Goal: Navigation & Orientation: Find specific page/section

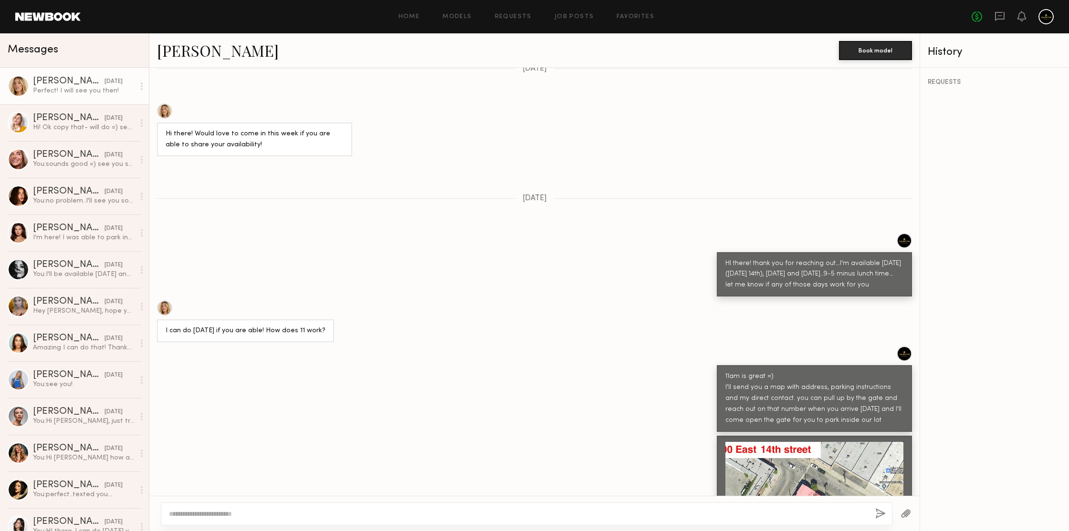
scroll to position [1886, 0]
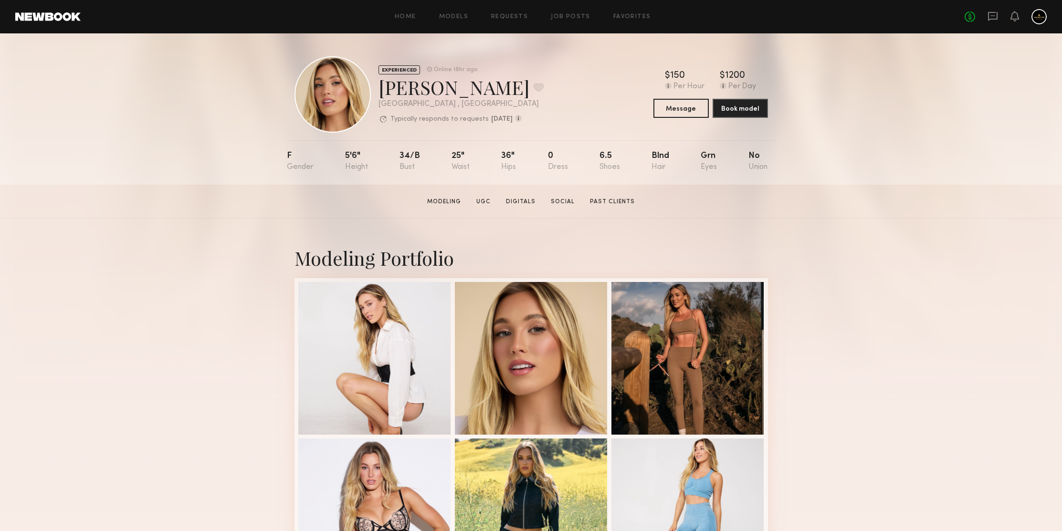
click at [955, 165] on div "EXPERIENCED Online 18hr ago [PERSON_NAME] Favorite [GEOGRAPHIC_DATA] , [GEOGRAP…" at bounding box center [531, 108] width 1062 height 151
click at [915, 137] on div "EXPERIENCED Online 18hr ago [PERSON_NAME] Favorite [GEOGRAPHIC_DATA] , [GEOGRAP…" at bounding box center [531, 108] width 1062 height 151
click at [930, 119] on div "EXPERIENCED Online 18hr ago [PERSON_NAME] Favorite [GEOGRAPHIC_DATA] , [GEOGRAP…" at bounding box center [531, 108] width 1062 height 151
click at [994, 171] on div "EXPERIENCED Online 18hr ago [PERSON_NAME] Favorite [GEOGRAPHIC_DATA] , [GEOGRAP…" at bounding box center [531, 108] width 1062 height 151
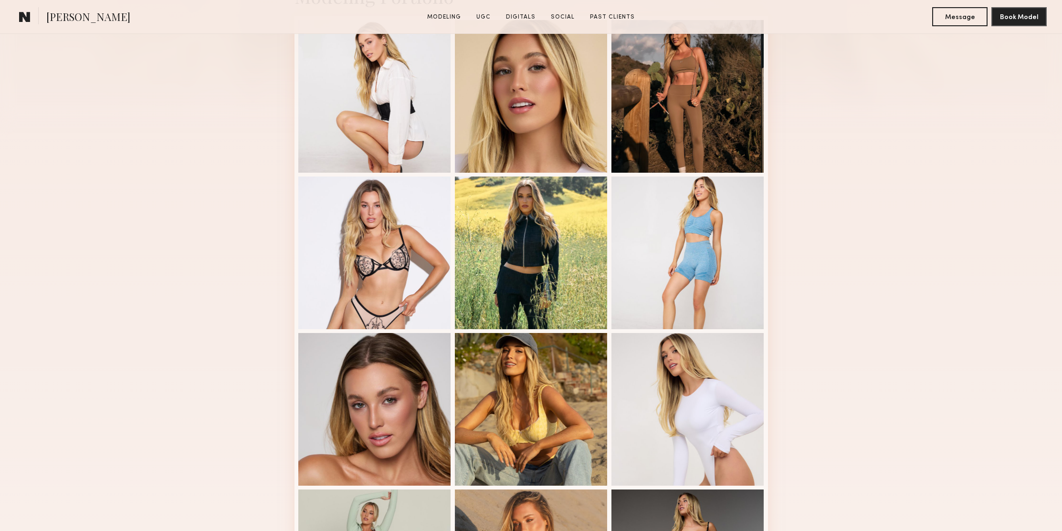
scroll to position [507, 0]
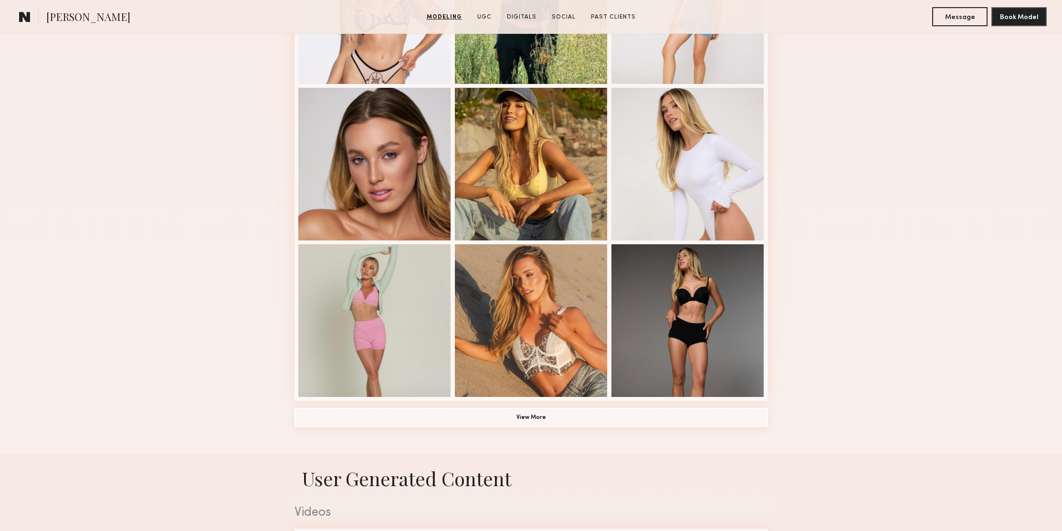
click at [549, 417] on button "View More" at bounding box center [530, 417] width 473 height 19
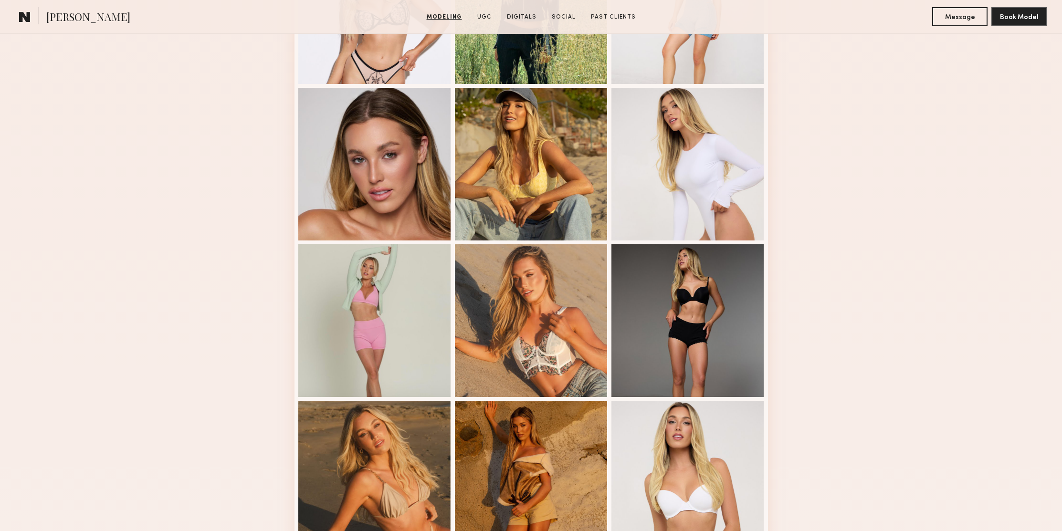
click at [885, 159] on div "Modeling Portfolio View More" at bounding box center [531, 395] width 1062 height 1369
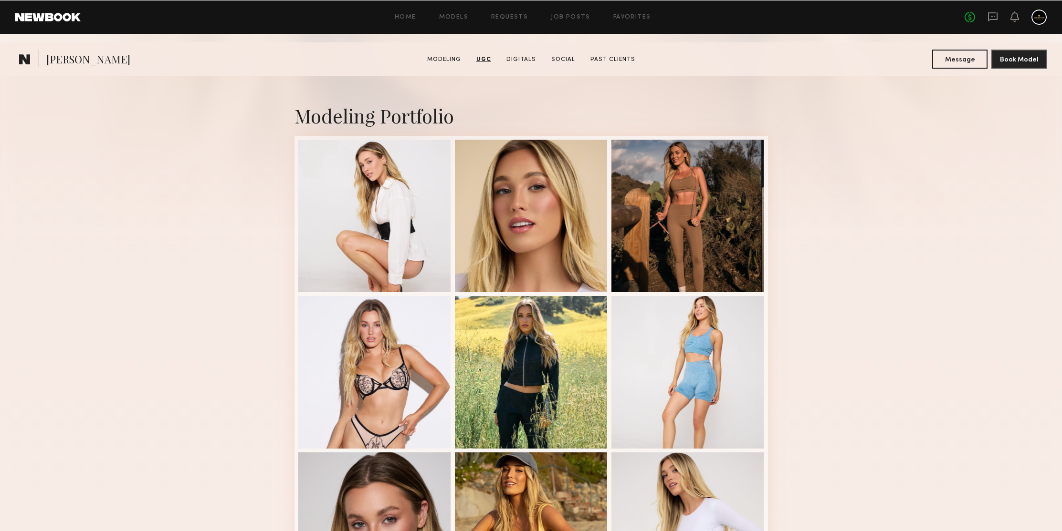
scroll to position [0, 0]
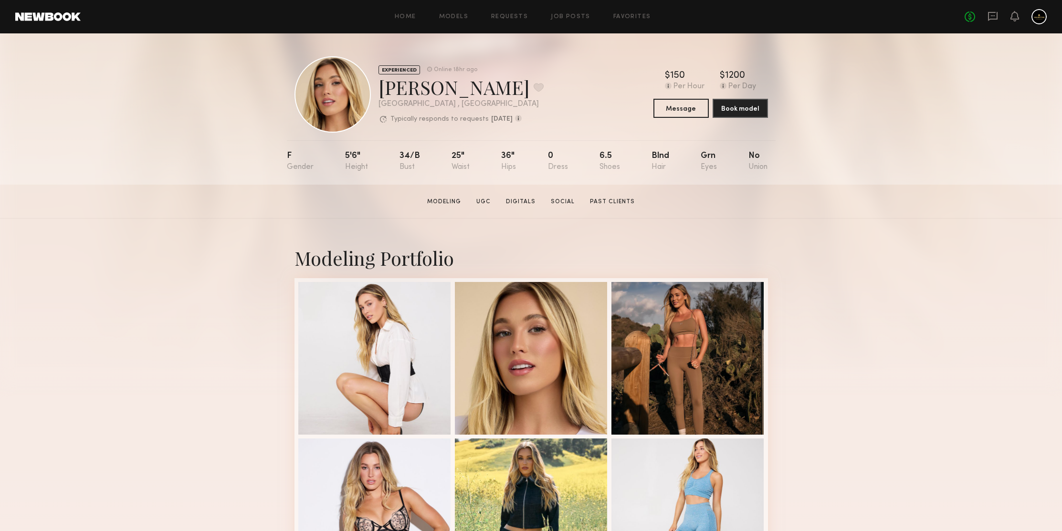
click at [902, 186] on section "[PERSON_NAME] Modeling UGC Digitals Social Past Clients Message Book Model" at bounding box center [531, 202] width 1062 height 34
click at [877, 147] on div "EXPERIENCED Online 18hr ago [PERSON_NAME] Favorite [GEOGRAPHIC_DATA] , [GEOGRAP…" at bounding box center [531, 108] width 1062 height 151
click at [921, 163] on div "EXPERIENCED Online 18hr ago [PERSON_NAME] Favorite [GEOGRAPHIC_DATA] , [GEOGRAP…" at bounding box center [531, 108] width 1062 height 151
click at [923, 146] on div "EXPERIENCED Online 18hr ago [PERSON_NAME] Favorite [GEOGRAPHIC_DATA] , [GEOGRAP…" at bounding box center [531, 108] width 1062 height 151
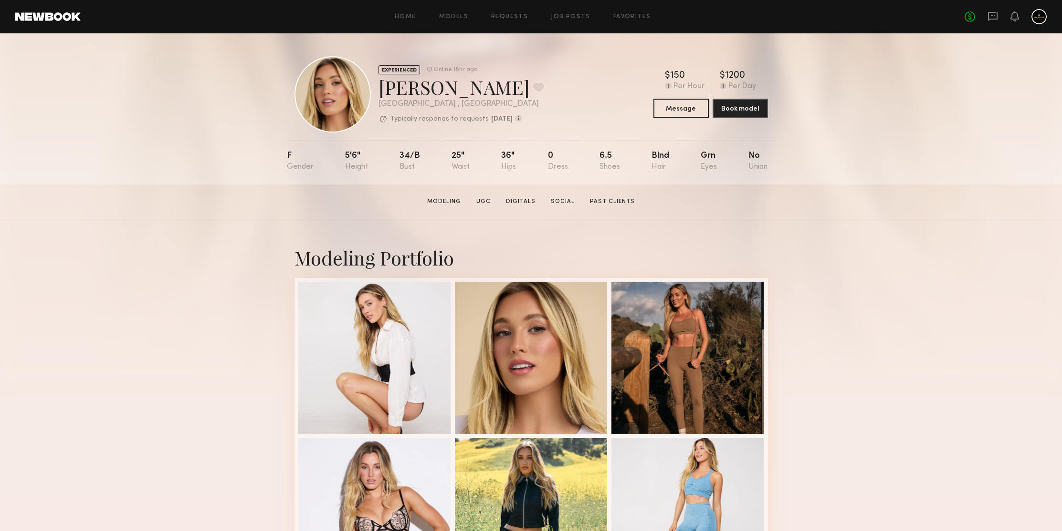
click at [871, 150] on div "EXPERIENCED Online 18hr ago [PERSON_NAME] Favorite [GEOGRAPHIC_DATA] , [GEOGRAP…" at bounding box center [531, 108] width 1062 height 151
